Goal: Information Seeking & Learning: Learn about a topic

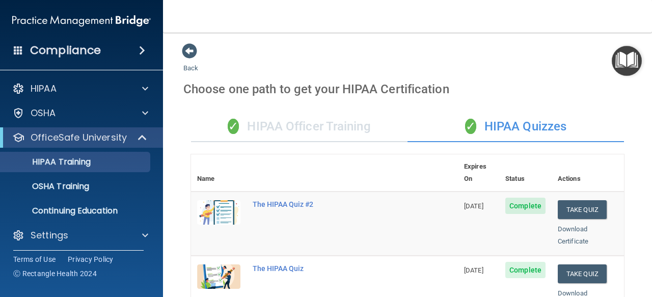
scroll to position [462, 0]
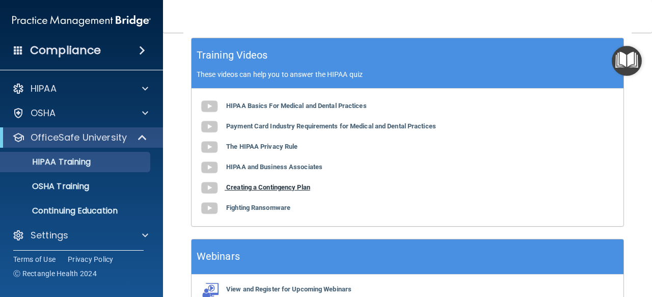
click at [292, 183] on b "Creating a Contingency Plan" at bounding box center [268, 187] width 84 height 8
click at [269, 205] on b "Fighting Ransomware" at bounding box center [258, 208] width 64 height 8
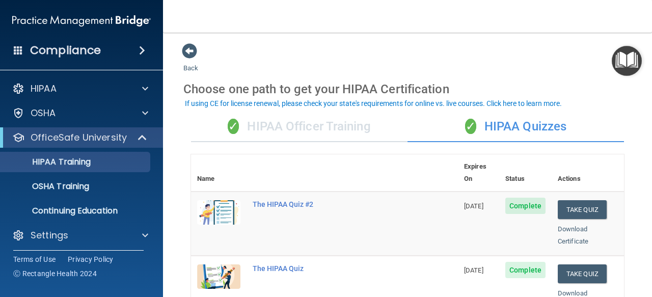
scroll to position [43, 0]
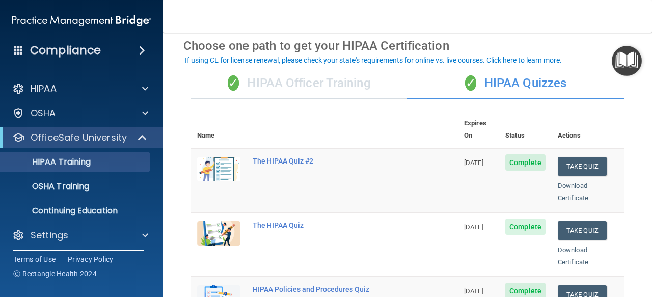
click at [319, 88] on div "✓ HIPAA Officer Training" at bounding box center [299, 83] width 216 height 31
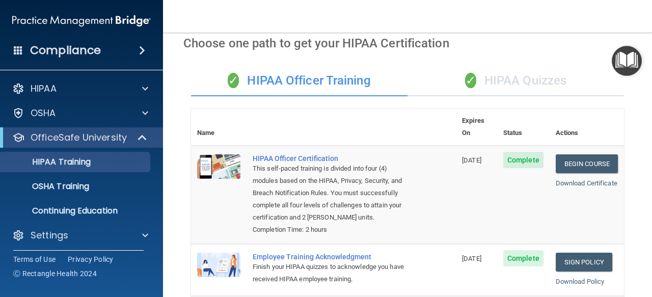
scroll to position [0, 0]
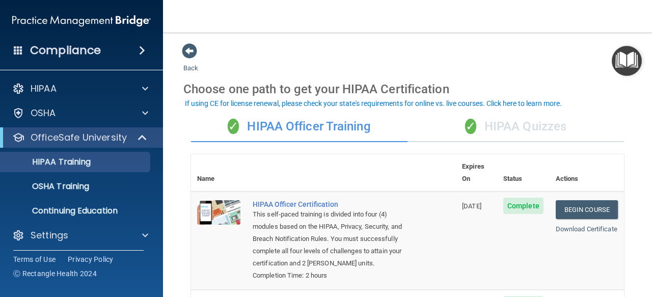
click at [465, 122] on span "✓" at bounding box center [470, 126] width 11 height 15
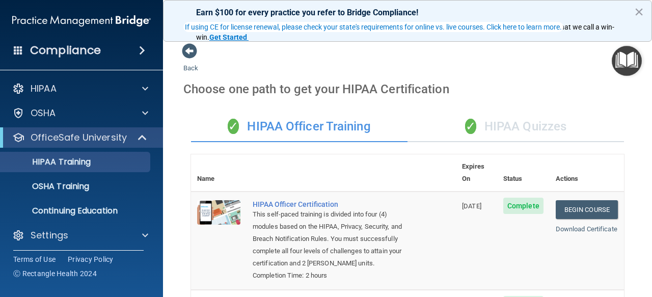
scroll to position [76, 0]
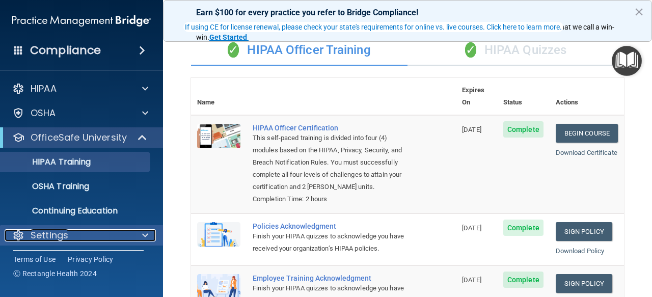
click at [132, 236] on div at bounding box center [143, 235] width 25 height 12
click at [144, 235] on span at bounding box center [145, 235] width 6 height 12
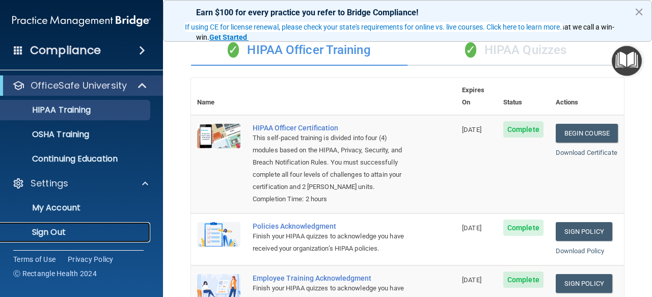
click at [132, 232] on p "Sign Out" at bounding box center [76, 232] width 139 height 10
